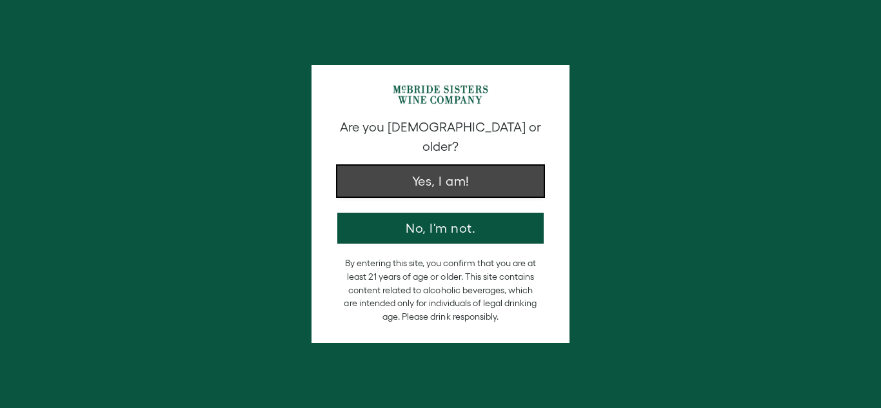
click at [407, 166] on button "Yes, I am!" at bounding box center [440, 181] width 206 height 31
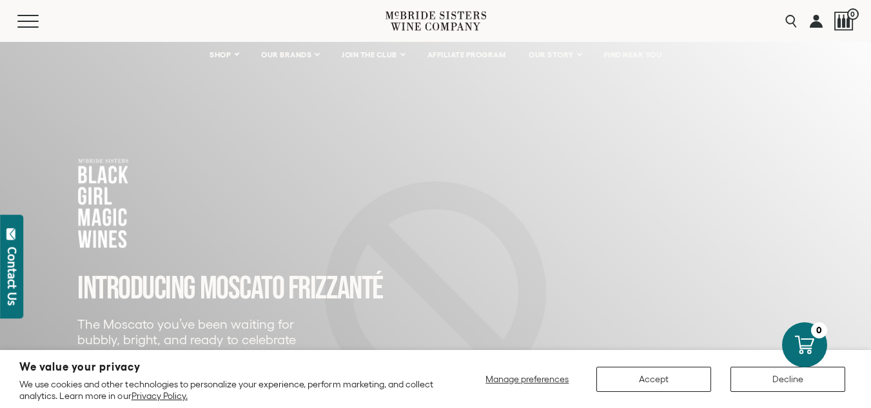
click at [827, 240] on div "INTRODUCING MOSCATO FRIZZANTé The Moscato you’ve been waiting for bubbly, brigh…" at bounding box center [435, 354] width 845 height 627
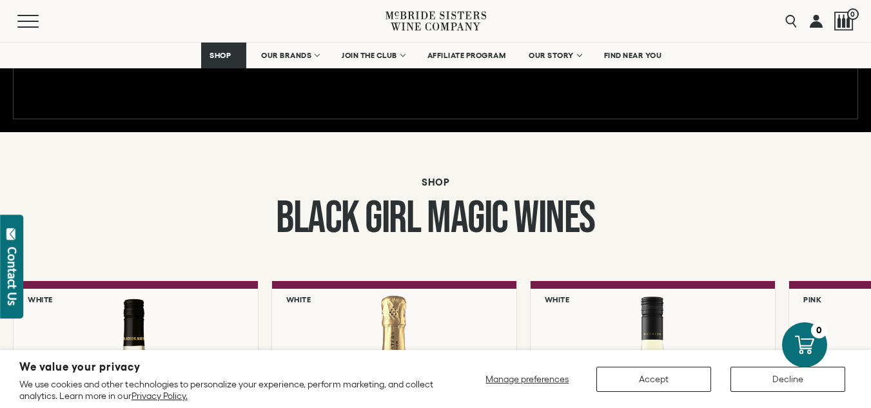
scroll to position [935, 0]
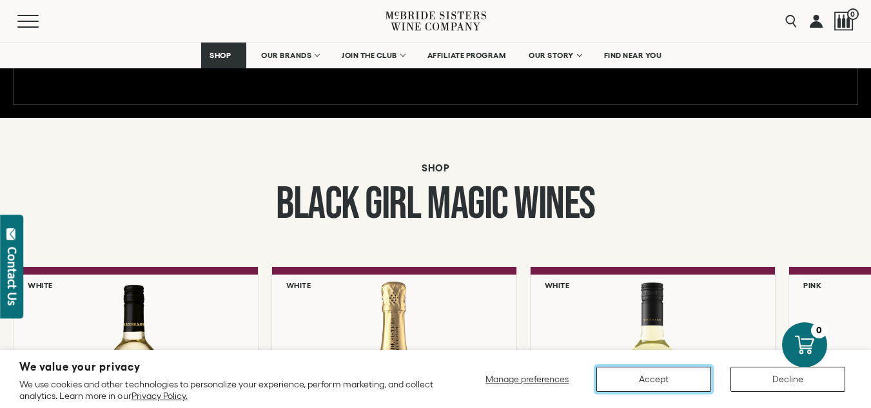
click at [694, 377] on button "Accept" at bounding box center [653, 379] width 115 height 25
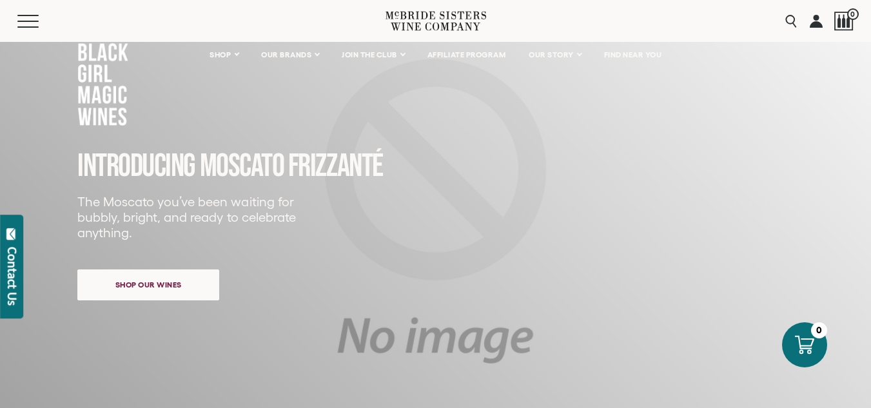
scroll to position [0, 0]
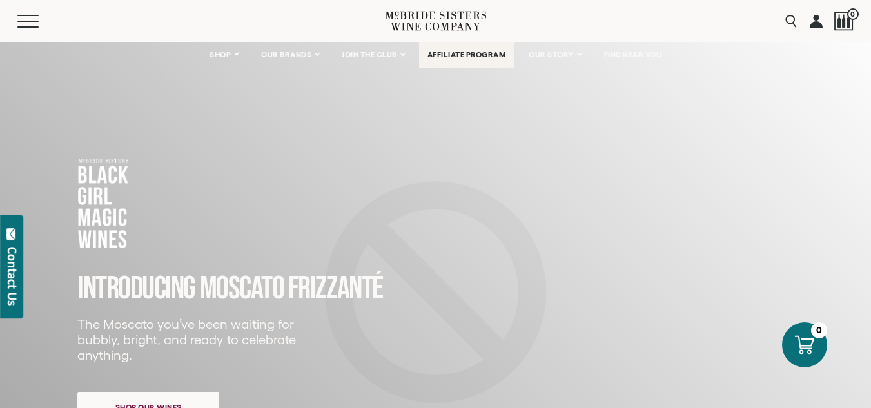
click at [458, 55] on span "AFFILIATE PROGRAM" at bounding box center [466, 54] width 79 height 9
